Goal: Complete application form

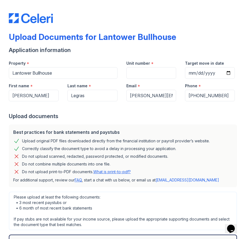
click at [109, 124] on div "Best practices for bank statements and paystubs Upload original PDF files downl…" at bounding box center [123, 155] width 233 height 67
click at [139, 73] on input "Unit number" at bounding box center [151, 73] width 50 height 12
type input "511"
click at [140, 115] on div "Upload documents" at bounding box center [124, 116] width 230 height 8
click at [192, 71] on input "Target move in date" at bounding box center [210, 73] width 50 height 12
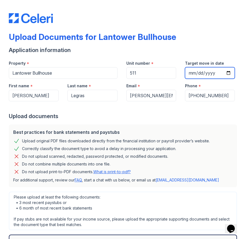
click at [198, 74] on input "Target move in date" at bounding box center [210, 73] width 50 height 12
type input "[DATE]"
click at [194, 124] on div "Best practices for bank statements and paystubs Upload original PDF files downl…" at bounding box center [123, 155] width 228 height 63
click at [176, 110] on div at bounding box center [124, 106] width 230 height 11
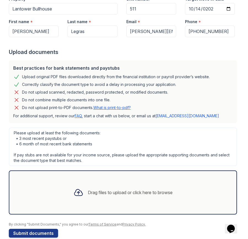
scroll to position [74, 0]
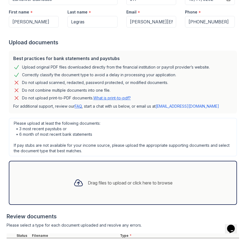
click at [112, 137] on div "Please upload at least the following documents: • 3 most recent paystubs or • 6…" at bounding box center [123, 137] width 228 height 39
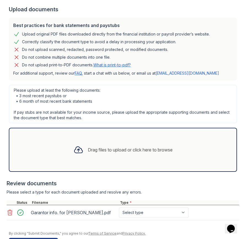
scroll to position [126, 0]
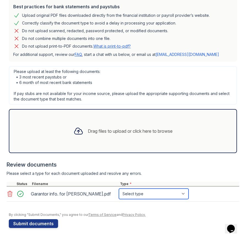
click at [143, 191] on select "Select type Paystub Bank Statement Offer Letter Tax Documents Benefit Award Let…" at bounding box center [154, 194] width 70 height 10
select select "paystub"
click at [119, 189] on select "Select type Paystub Bank Statement Offer Letter Tax Documents Benefit Award Let…" at bounding box center [154, 194] width 70 height 10
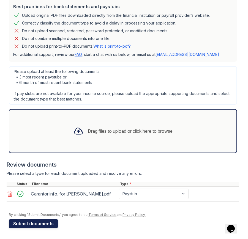
click at [42, 221] on button "Submit documents" at bounding box center [33, 223] width 49 height 9
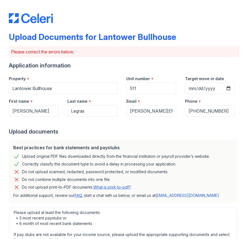
click at [134, 136] on form "Application information Property * [GEOGRAPHIC_DATA] Unit number * 511 Target m…" at bounding box center [124, 231] width 230 height 338
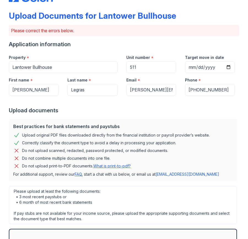
scroll to position [22, 0]
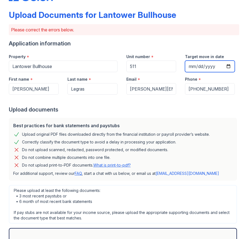
click at [226, 67] on input "[DATE]" at bounding box center [210, 67] width 50 height 12
click at [227, 67] on input "[DATE]" at bounding box center [210, 67] width 50 height 12
click at [163, 118] on div "Best practices for bank statements and paystubs Upload original PDF files downl…" at bounding box center [123, 149] width 228 height 63
click at [162, 118] on div "Best practices for bank statements and paystubs Upload original PDF files downl…" at bounding box center [123, 149] width 228 height 63
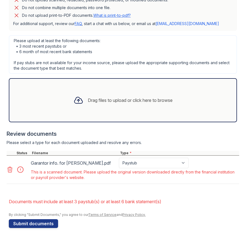
scroll to position [172, 0]
click at [112, 49] on div "Please upload at least the following documents: • 3 most recent paystubs or • 6…" at bounding box center [123, 54] width 228 height 39
click at [138, 164] on select "Paystub Bank Statement Offer Letter Tax Documents Benefit Award Letter Investme…" at bounding box center [154, 163] width 70 height 10
select select "offer_letter"
click at [119, 158] on select "Paystub Bank Statement Offer Letter Tax Documents Benefit Award Letter Investme…" at bounding box center [154, 163] width 70 height 10
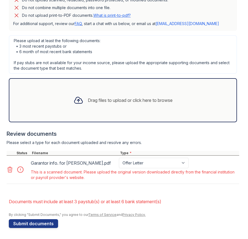
click at [147, 176] on div "This is a scanned document. Please upload the original version downloaded direc…" at bounding box center [134, 174] width 207 height 11
click at [16, 226] on button "Submit documents" at bounding box center [33, 223] width 49 height 9
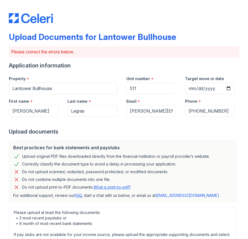
click at [51, 191] on div "Best practices for bank statements and paystubs Upload original PDF files downl…" at bounding box center [123, 171] width 228 height 63
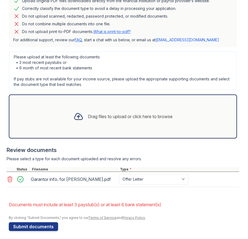
scroll to position [159, 0]
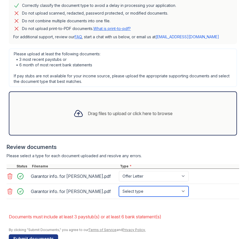
click at [125, 191] on select "Select type Paystub Bank Statement Offer Letter Tax Documents Benefit Award Let…" at bounding box center [154, 191] width 70 height 10
select select "paystub"
click at [119, 186] on select "Select type Paystub Bank Statement Offer Letter Tax Documents Benefit Award Let…" at bounding box center [154, 191] width 70 height 10
click at [40, 235] on button "Submit documents" at bounding box center [33, 238] width 49 height 9
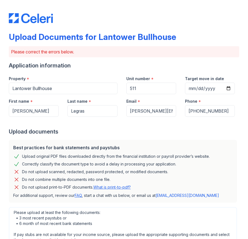
click at [42, 191] on div "Best practices for bank statements and paystubs Upload original PDF files downl…" at bounding box center [123, 171] width 228 height 63
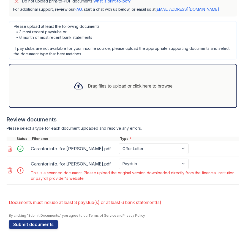
scroll to position [187, 0]
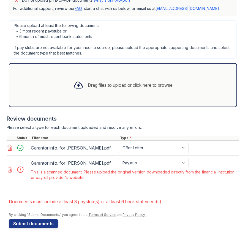
click at [9, 170] on icon at bounding box center [10, 169] width 7 height 7
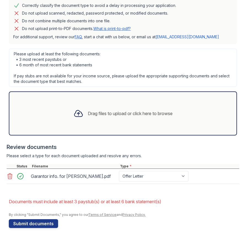
scroll to position [172, 0]
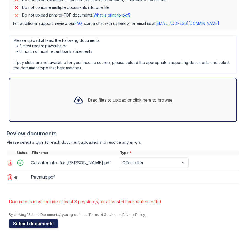
click at [39, 221] on button "Submit documents" at bounding box center [33, 223] width 49 height 9
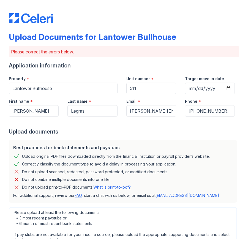
click at [50, 191] on div "Best practices for bank statements and paystubs Upload original PDF files downl…" at bounding box center [123, 171] width 228 height 63
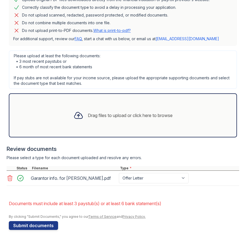
scroll to position [159, 0]
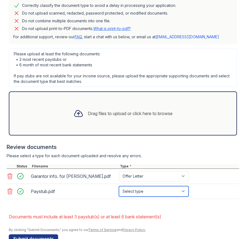
click at [154, 190] on select "Select type Paystub Bank Statement Offer Letter Tax Documents Benefit Award Let…" at bounding box center [154, 191] width 70 height 10
select select "paystub"
click at [119, 186] on select "Select type Paystub Bank Statement Offer Letter Tax Documents Benefit Award Let…" at bounding box center [154, 191] width 70 height 10
click at [45, 214] on li "Documents must include at least 3 paystub(s) or at least 6 bank statement(s)" at bounding box center [124, 216] width 230 height 11
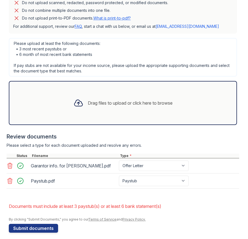
scroll to position [170, 0]
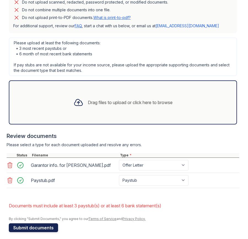
click at [37, 225] on button "Submit documents" at bounding box center [33, 227] width 49 height 9
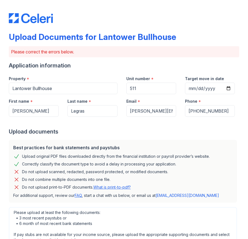
click at [41, 218] on div "Please upload at least the following documents: • 3 most recent paystubs or • 6…" at bounding box center [123, 226] width 228 height 39
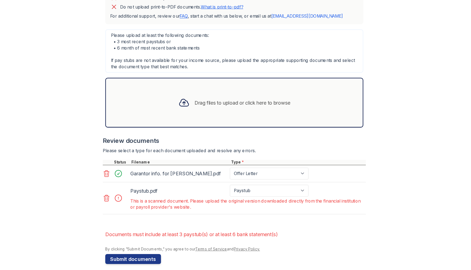
scroll to position [187, 0]
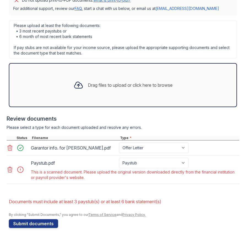
click at [166, 37] on div "Please upload at least the following documents: • 3 most recent paystubs or • 6…" at bounding box center [123, 39] width 228 height 39
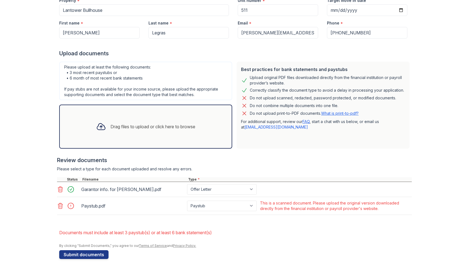
scroll to position [78, 0]
click at [264, 77] on div "Upload original PDF files downloaded directly from the financial institution or…" at bounding box center [327, 80] width 155 height 11
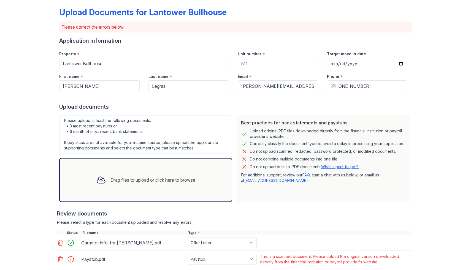
scroll to position [0, 0]
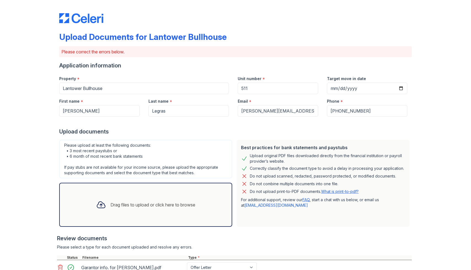
click at [327, 138] on div "Best practices for bank statements and paystubs Upload original PDF files downl…" at bounding box center [322, 183] width 177 height 91
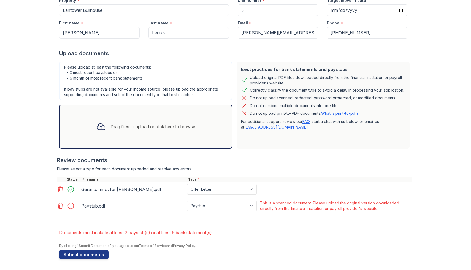
click at [62, 207] on icon at bounding box center [60, 206] width 7 height 7
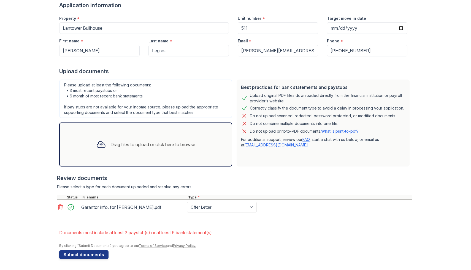
scroll to position [60, 0]
click at [94, 244] on button "Submit documents" at bounding box center [83, 254] width 49 height 9
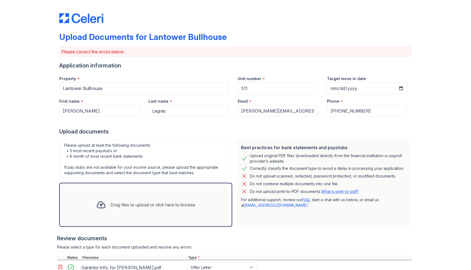
click at [161, 127] on div at bounding box center [235, 122] width 352 height 11
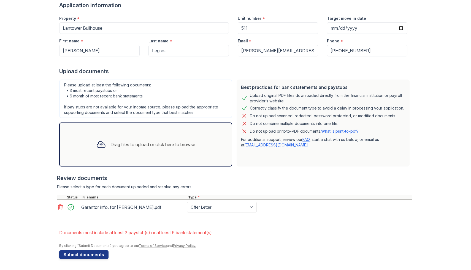
click at [257, 103] on div "Upload original PDF files downloaded directly from the financial institution or…" at bounding box center [327, 98] width 155 height 11
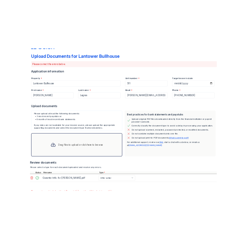
scroll to position [0, 0]
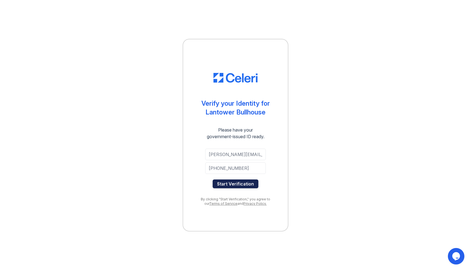
click at [252, 186] on button "Start Verification" at bounding box center [236, 183] width 46 height 9
